Goal: Task Accomplishment & Management: Use online tool/utility

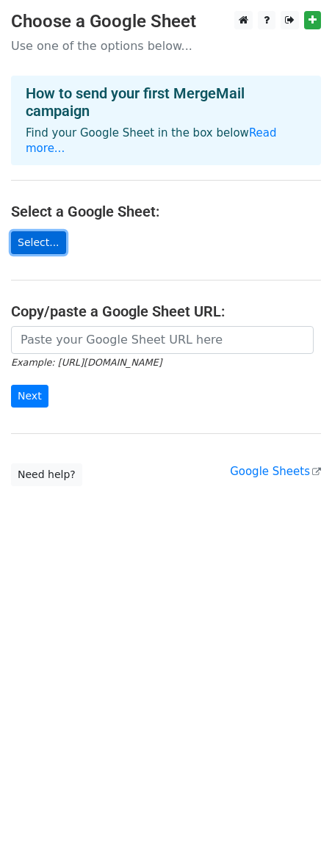
click at [35, 231] on link "Select..." at bounding box center [38, 242] width 55 height 23
click at [37, 231] on link "Select..." at bounding box center [38, 242] width 55 height 23
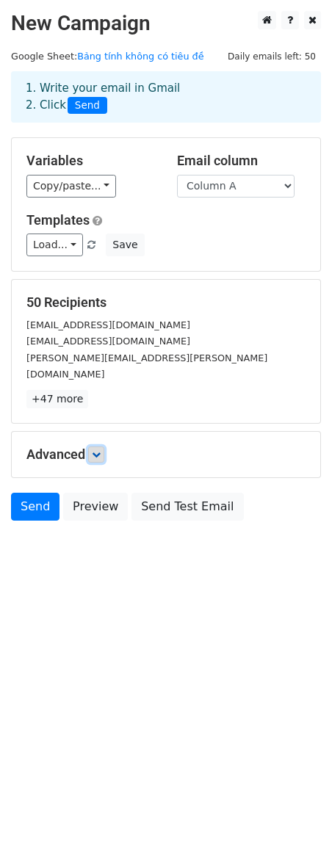
click at [98, 450] on icon at bounding box center [96, 454] width 9 height 9
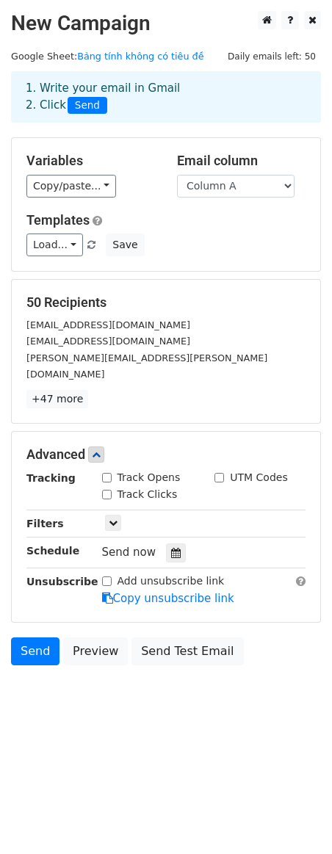
click at [106, 490] on input "Track Clicks" at bounding box center [107, 495] width 10 height 10
checkbox input "true"
click at [109, 451] on div "Advanced Tracking Track Opens UTM Codes Track Clicks Filters Only include sprea…" at bounding box center [166, 527] width 308 height 190
click at [111, 473] on input "Track Opens" at bounding box center [107, 478] width 10 height 10
checkbox input "true"
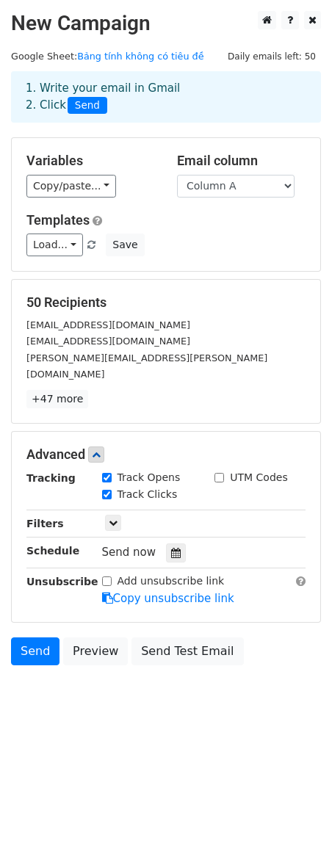
click at [200, 470] on div "Track Opens" at bounding box center [147, 479] width 113 height 18
click at [115, 518] on icon at bounding box center [113, 522] width 9 height 9
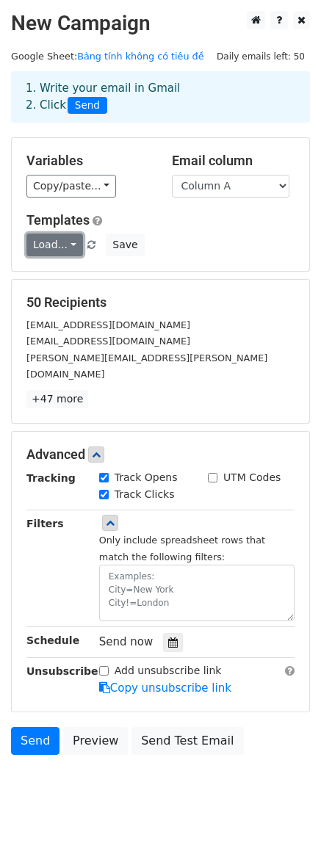
click at [59, 244] on link "Load..." at bounding box center [54, 244] width 57 height 23
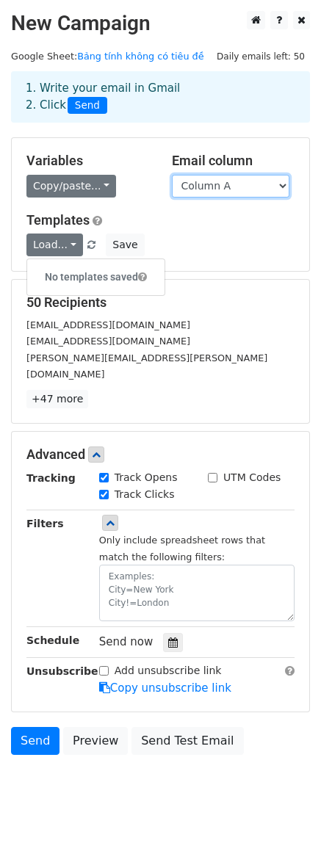
drag, startPoint x: 182, startPoint y: 177, endPoint x: 103, endPoint y: 189, distance: 80.1
click at [103, 189] on div "Variables Copy/paste... {{Column A}} {{Column B}} Email column Column A Column B" at bounding box center [160, 175] width 290 height 45
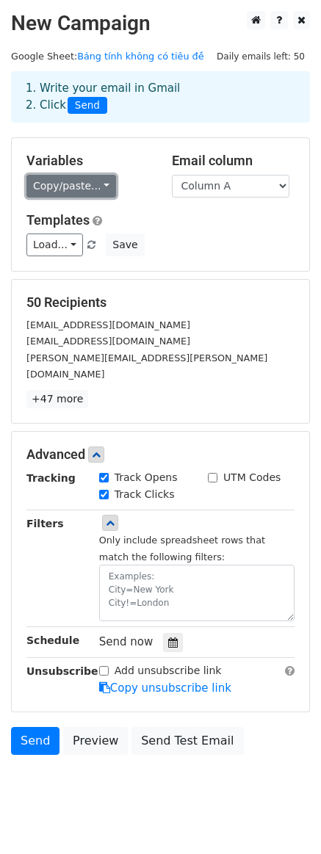
click at [103, 189] on link "Copy/paste..." at bounding box center [71, 186] width 90 height 23
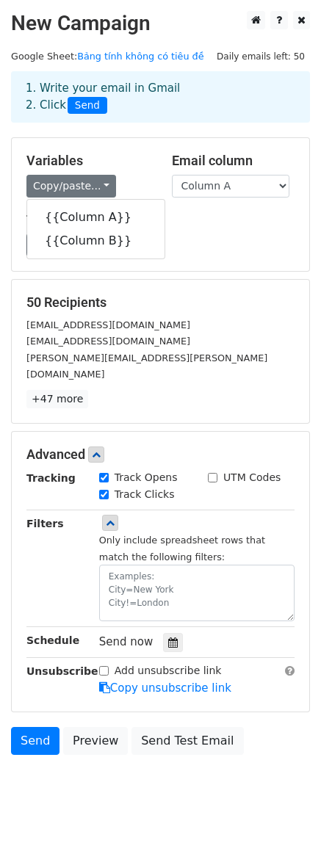
click at [134, 148] on div "Variables Copy/paste... {{Column A}} {{Column B}} Email column Column A Column …" at bounding box center [160, 204] width 297 height 133
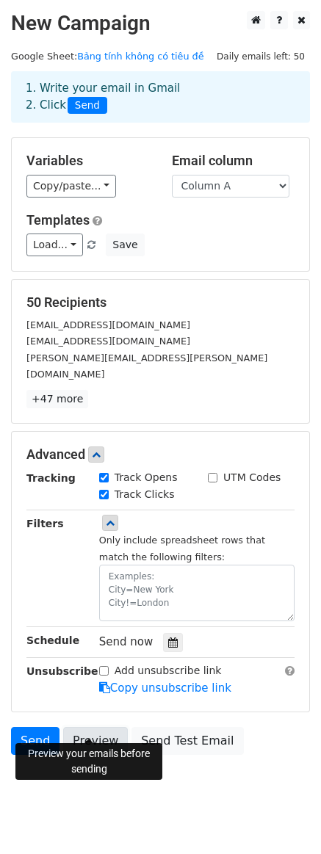
click at [99, 738] on link "Preview" at bounding box center [95, 741] width 65 height 28
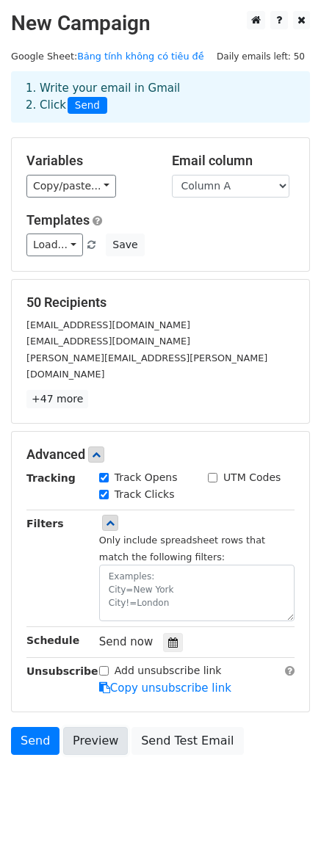
click at [101, 732] on link "Preview" at bounding box center [95, 741] width 65 height 28
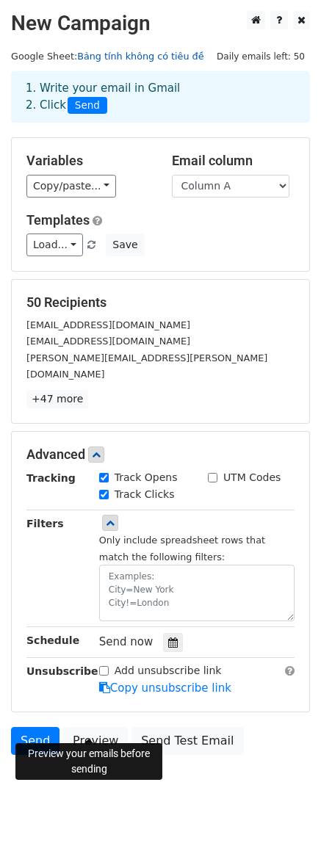
click at [100, 59] on link "Bảng tính không có tiêu đề" at bounding box center [140, 56] width 126 height 11
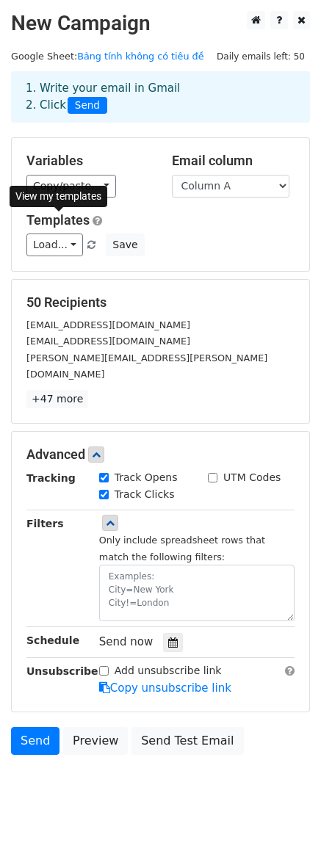
drag, startPoint x: 51, startPoint y: 363, endPoint x: 67, endPoint y: 392, distance: 33.2
click at [51, 363] on div "americo.hernandez@refreshfinancial.ca" at bounding box center [160, 365] width 290 height 33
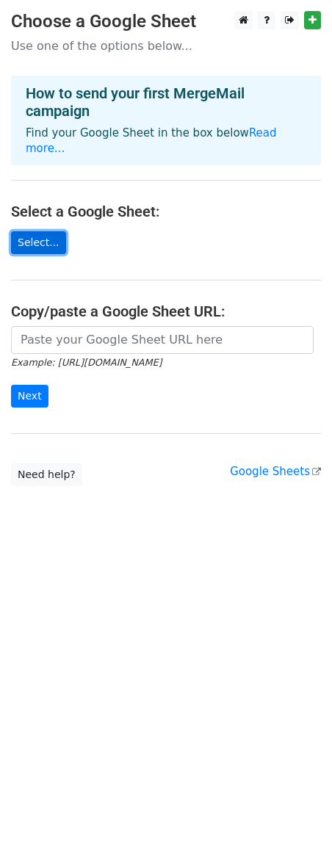
click at [38, 231] on link "Select..." at bounding box center [38, 242] width 55 height 23
click at [42, 234] on link "Select..." at bounding box center [38, 242] width 55 height 23
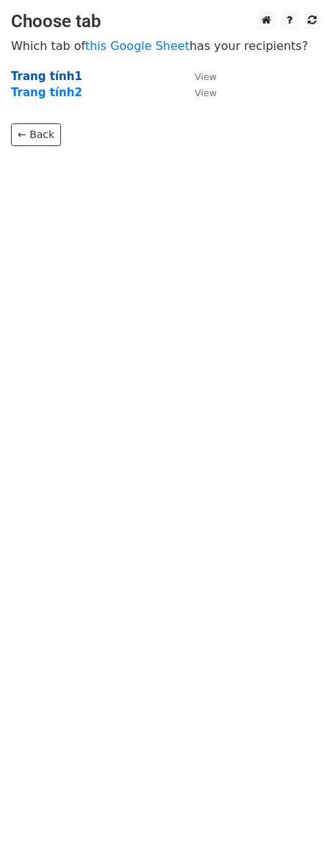
click at [50, 73] on strong "Trang tính1" at bounding box center [46, 76] width 71 height 13
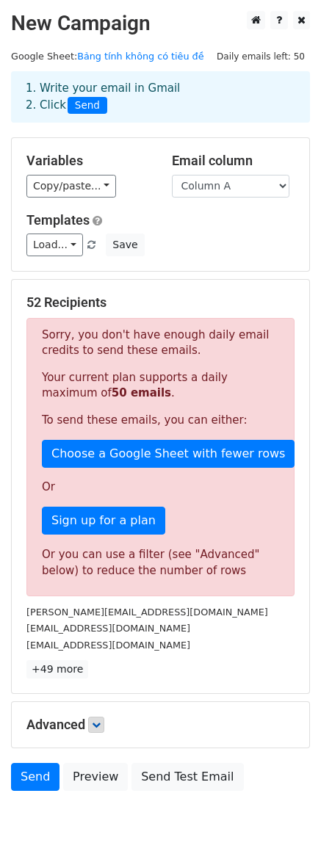
click at [89, 724] on h5 "Advanced" at bounding box center [160, 724] width 268 height 16
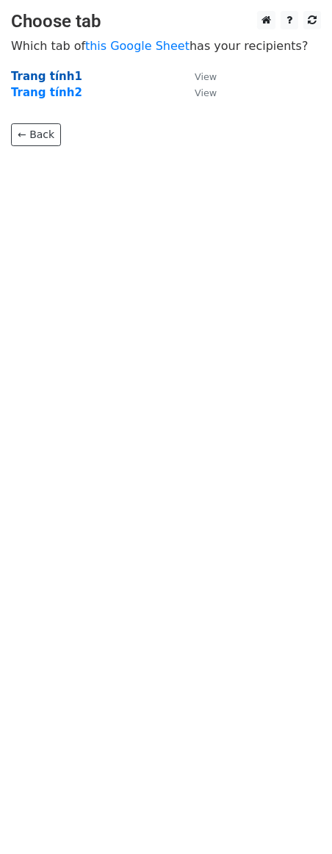
click at [51, 70] on strong "Trang tính1" at bounding box center [46, 76] width 71 height 13
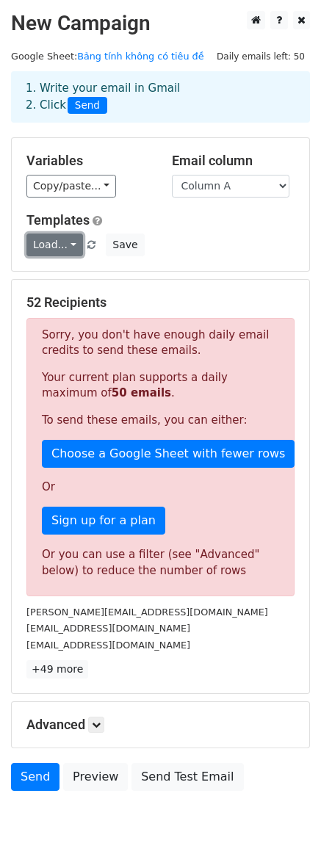
click at [68, 255] on link "Load..." at bounding box center [54, 244] width 57 height 23
click at [92, 733] on h5 "Advanced" at bounding box center [160, 724] width 268 height 16
click at [97, 724] on icon at bounding box center [96, 724] width 9 height 9
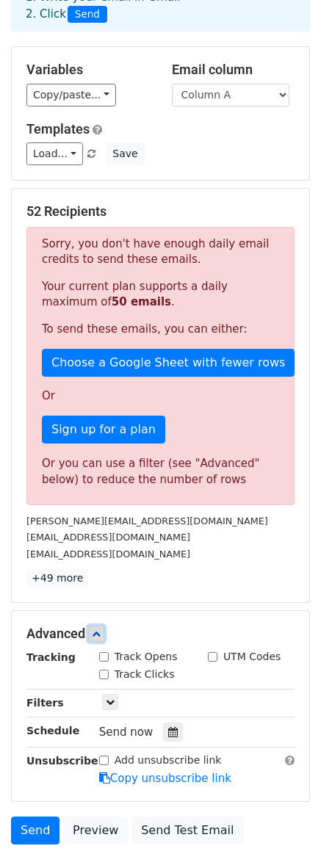
scroll to position [207, 0]
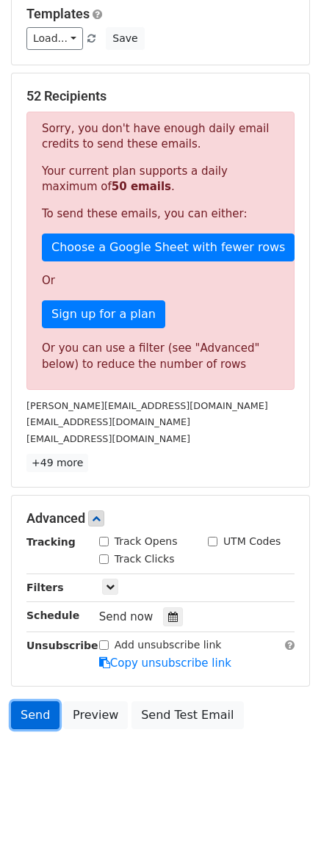
click at [34, 712] on link "Send" at bounding box center [35, 715] width 48 height 28
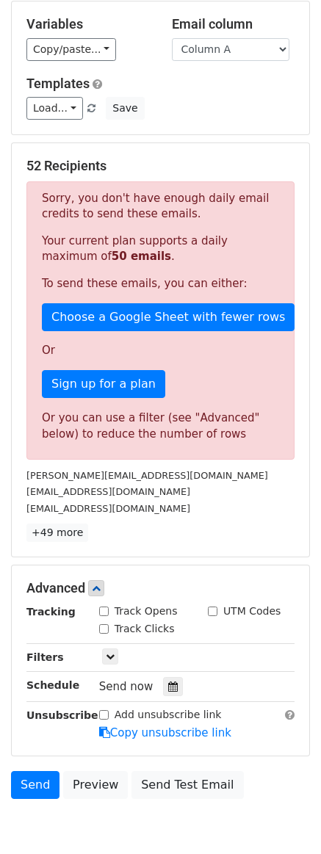
scroll to position [0, 0]
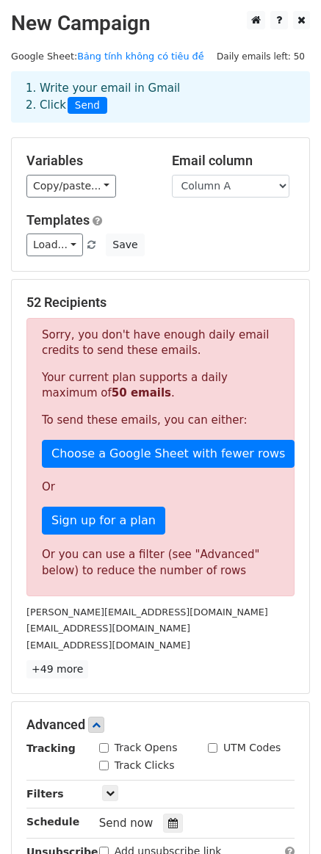
click at [86, 97] on span "Send" at bounding box center [88, 106] width 40 height 18
click at [48, 233] on div "Templates Load... No templates saved Save" at bounding box center [160, 234] width 290 height 45
click at [48, 255] on link "Load..." at bounding box center [54, 244] width 57 height 23
click at [229, 392] on p "Your current plan supports a daily maximum of 50 emails ." at bounding box center [160, 385] width 237 height 31
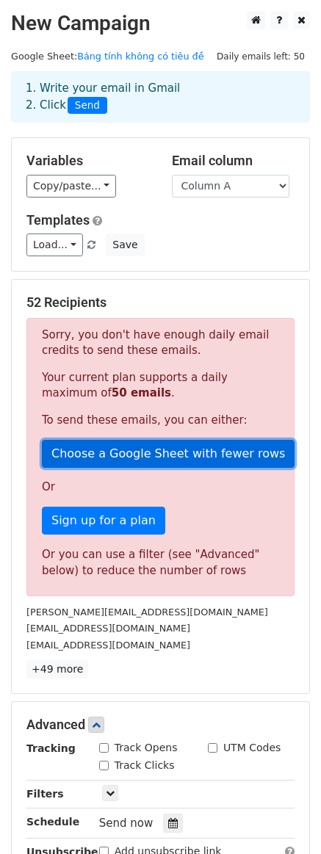
drag, startPoint x: 185, startPoint y: 457, endPoint x: 173, endPoint y: 459, distance: 12.1
click at [184, 457] on link "Choose a Google Sheet with fewer rows" at bounding box center [168, 454] width 253 height 28
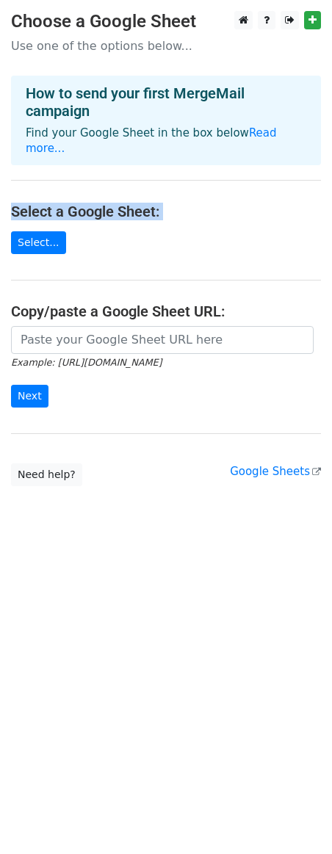
drag, startPoint x: 15, startPoint y: 194, endPoint x: 1, endPoint y: 194, distance: 13.9
click at [22, 236] on main "Choose a Google Sheet Use one of the options below... How to send your first Me…" at bounding box center [166, 248] width 332 height 475
click at [40, 243] on main "Choose a Google Sheet Use one of the options below... How to send your first Me…" at bounding box center [166, 248] width 332 height 475
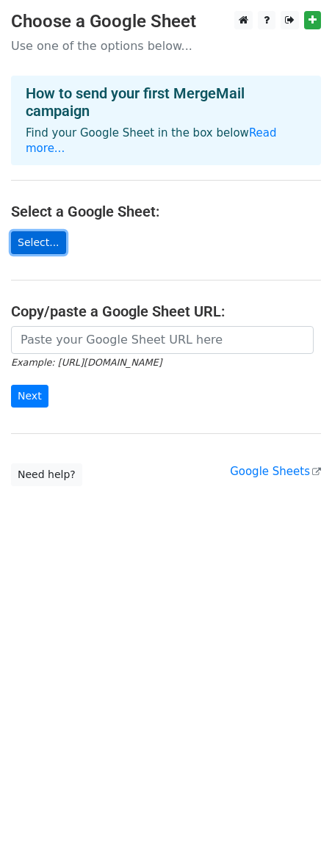
click at [42, 236] on link "Select..." at bounding box center [38, 242] width 55 height 23
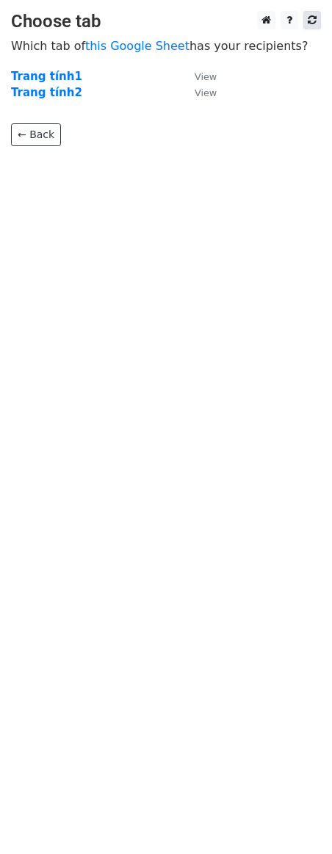
click at [313, 23] on icon at bounding box center [312, 20] width 9 height 10
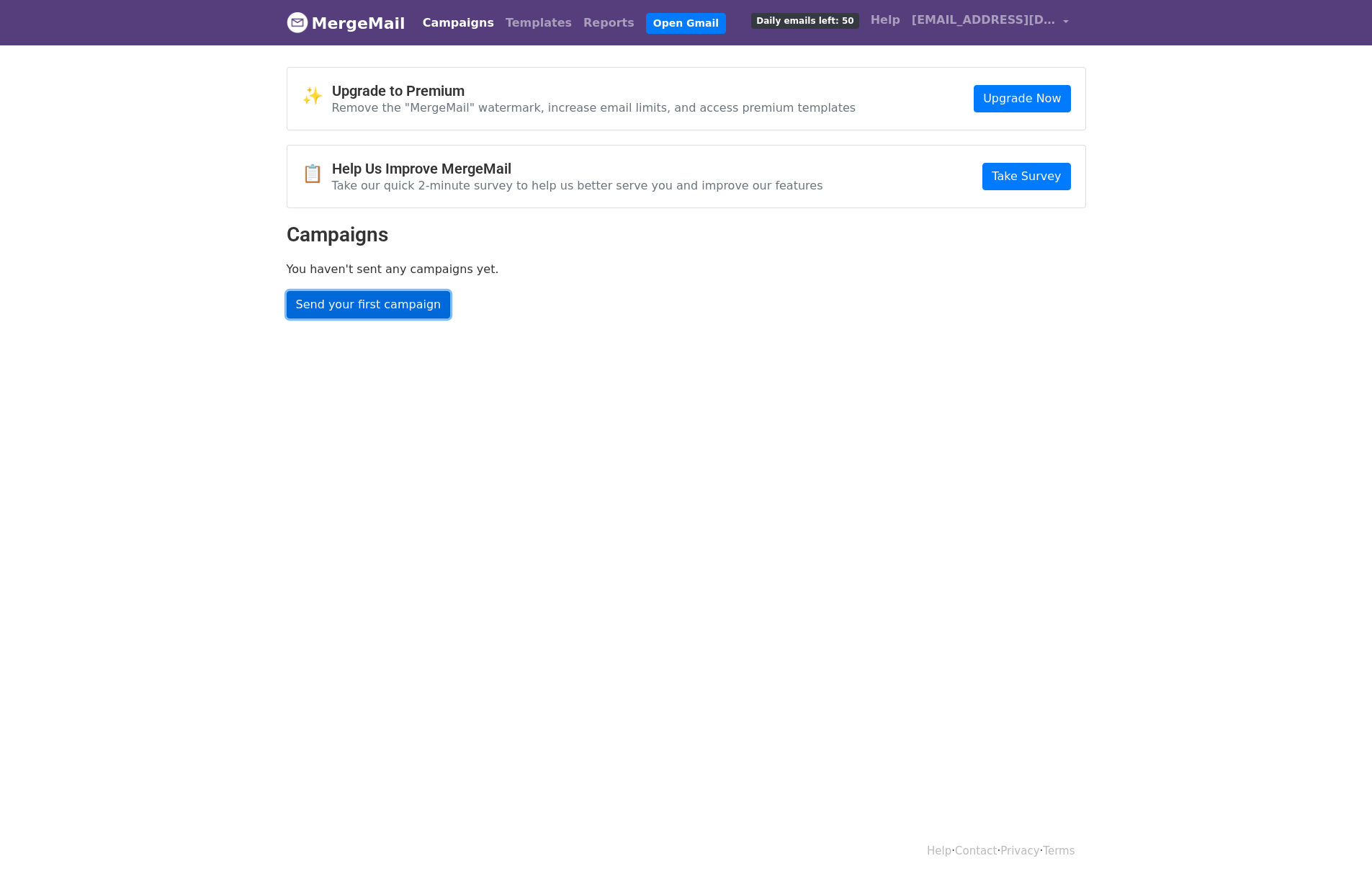
click at [358, 296] on link "Send your first campaign" at bounding box center [368, 305] width 164 height 27
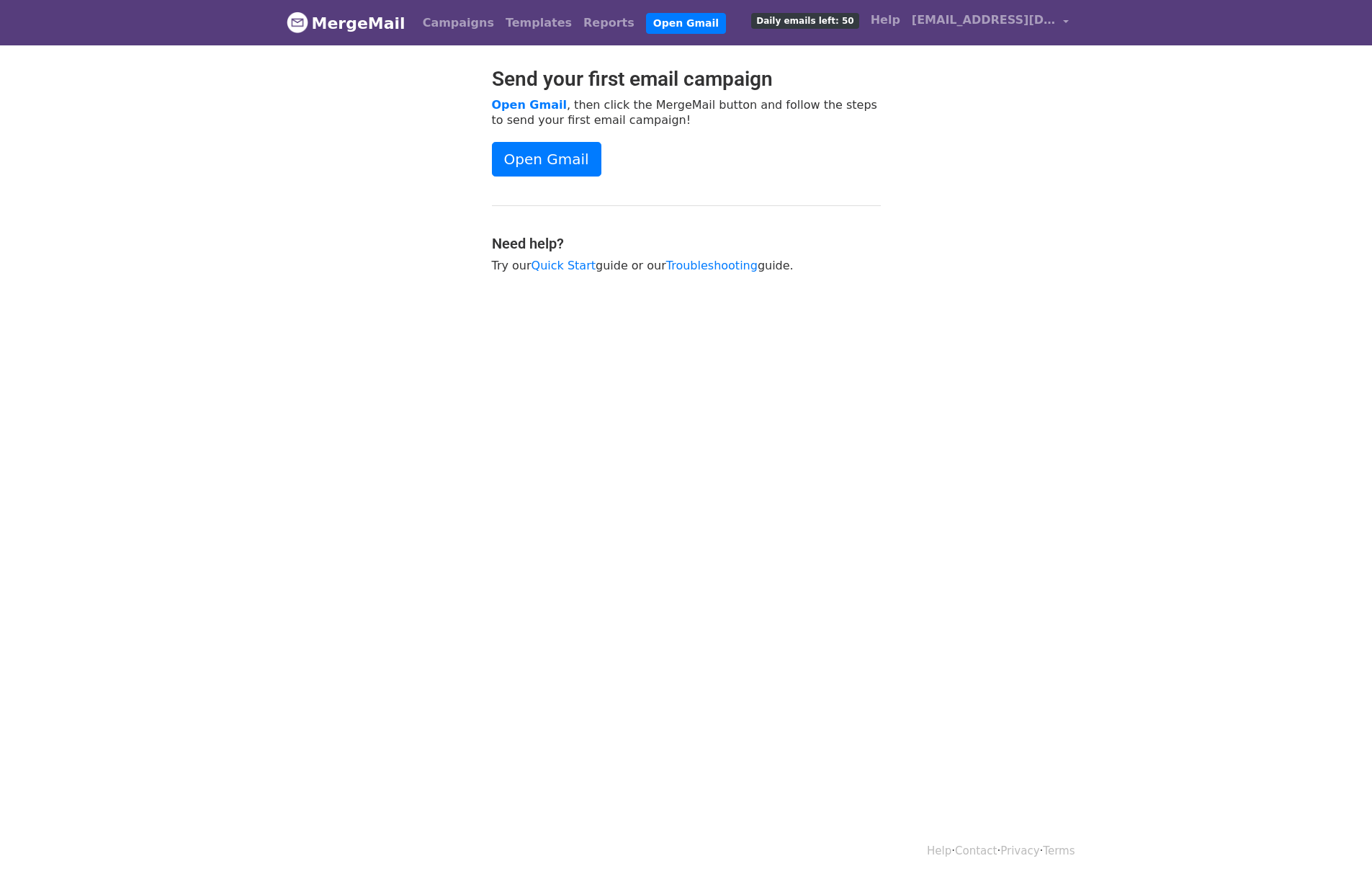
click at [389, 855] on div "Help · Contact · Privacy · Terms" at bounding box center [686, 851] width 821 height 60
click at [544, 602] on html "MergeMail Campaigns Templates Reports Open Gmail Daily emails left: 50 Help [EM…" at bounding box center [686, 440] width 1372 height 879
